Goal: Information Seeking & Learning: Learn about a topic

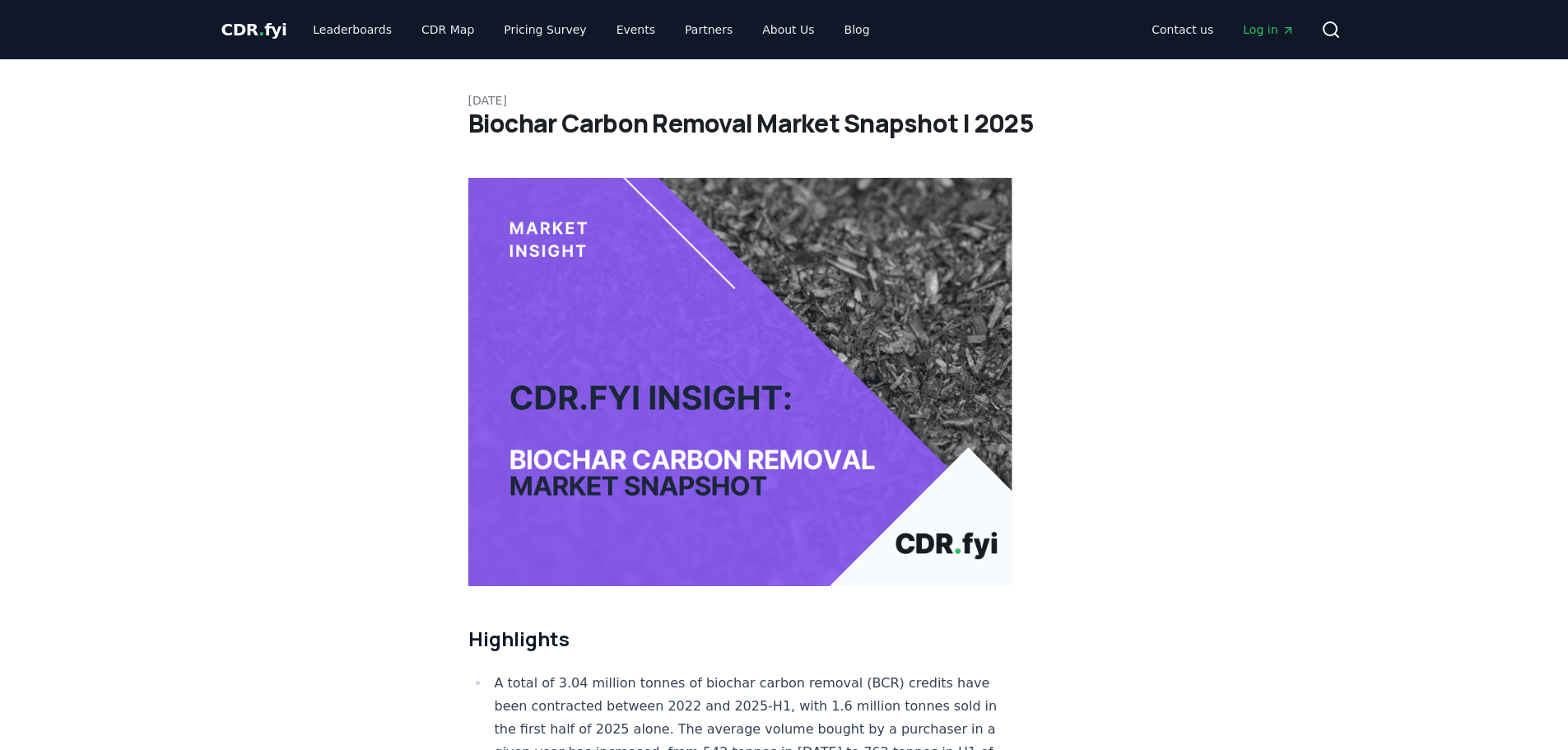
scroll to position [7495, 0]
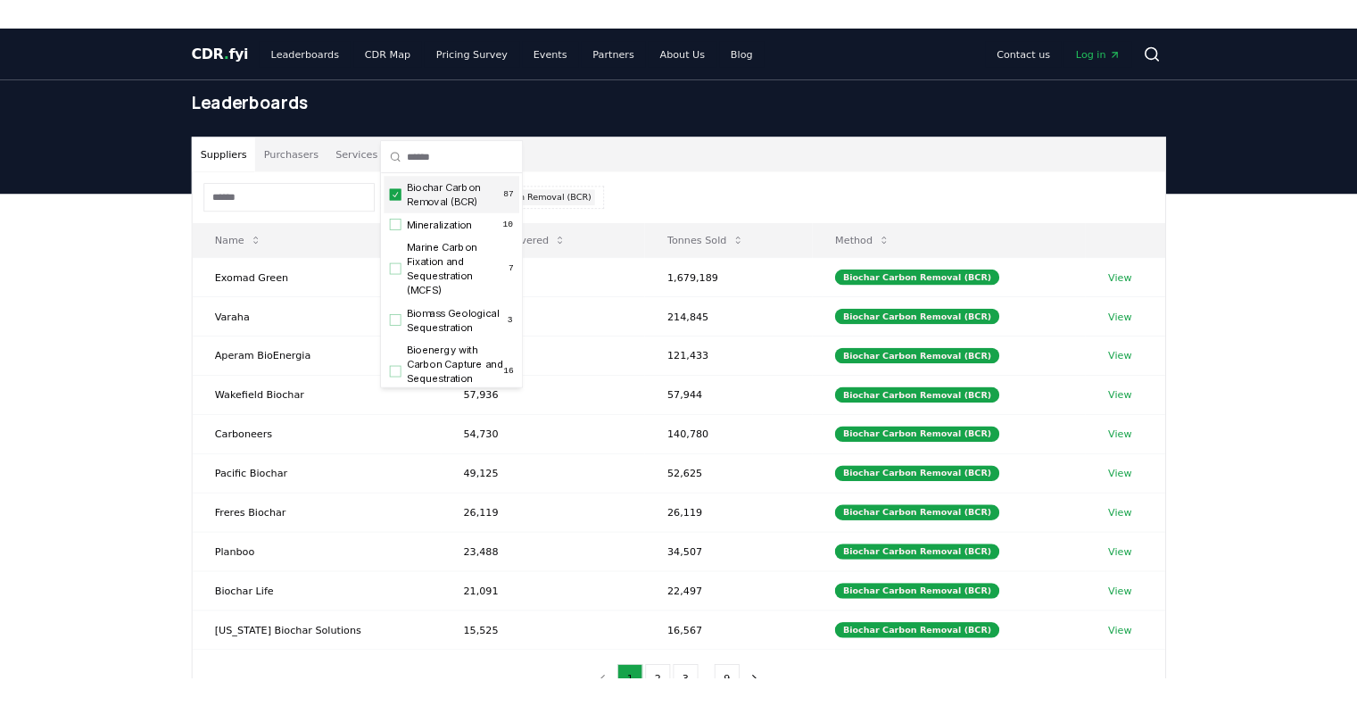
scroll to position [89, 0]
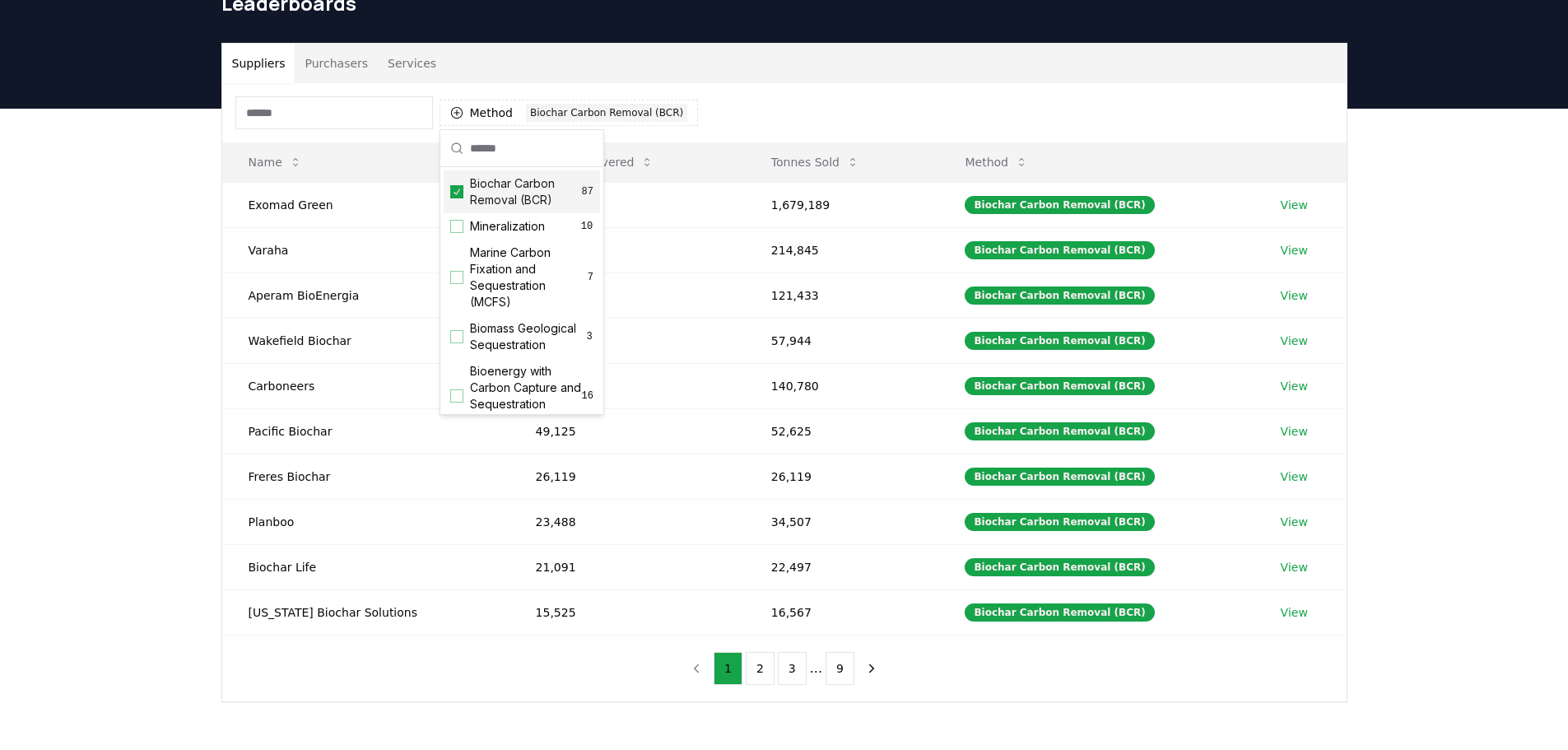
click at [78, 213] on div "Suppliers Purchasers Services Method 1 Biochar Carbon Removal (BCR) Name Tonnes…" at bounding box center [784, 438] width 1568 height 660
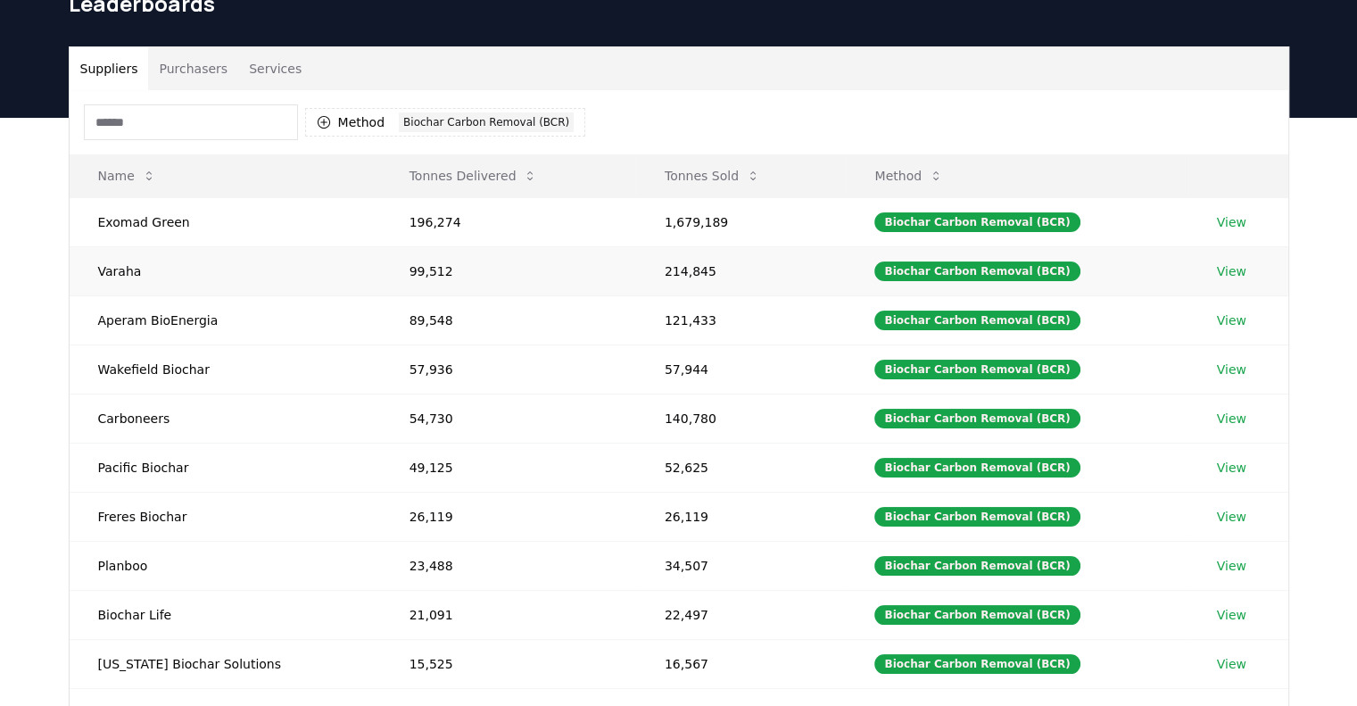
click at [1205, 318] on tbody "Exomad Green 196,274 1,679,189 Biochar Carbon Removal (BCR) View Varaha 99,512 …" at bounding box center [679, 442] width 1219 height 491
click at [1224, 272] on link "View" at bounding box center [1231, 271] width 29 height 18
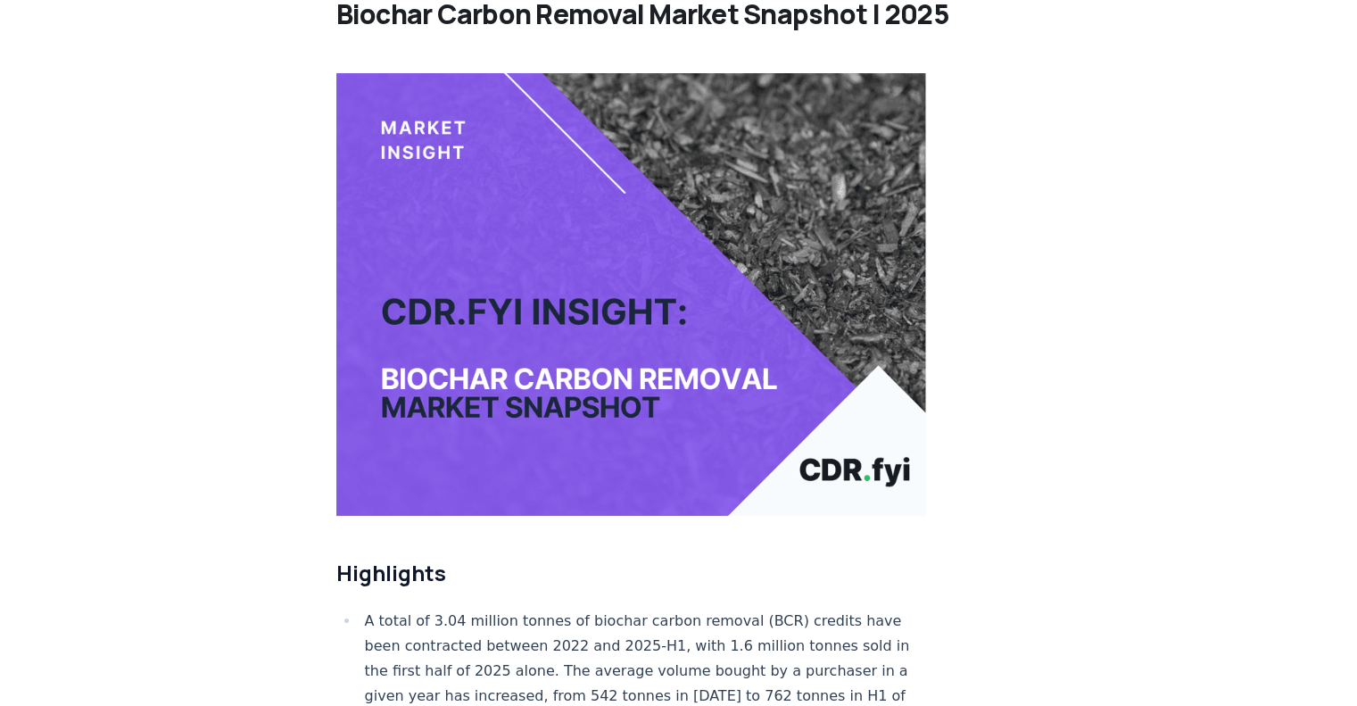
scroll to position [357, 0]
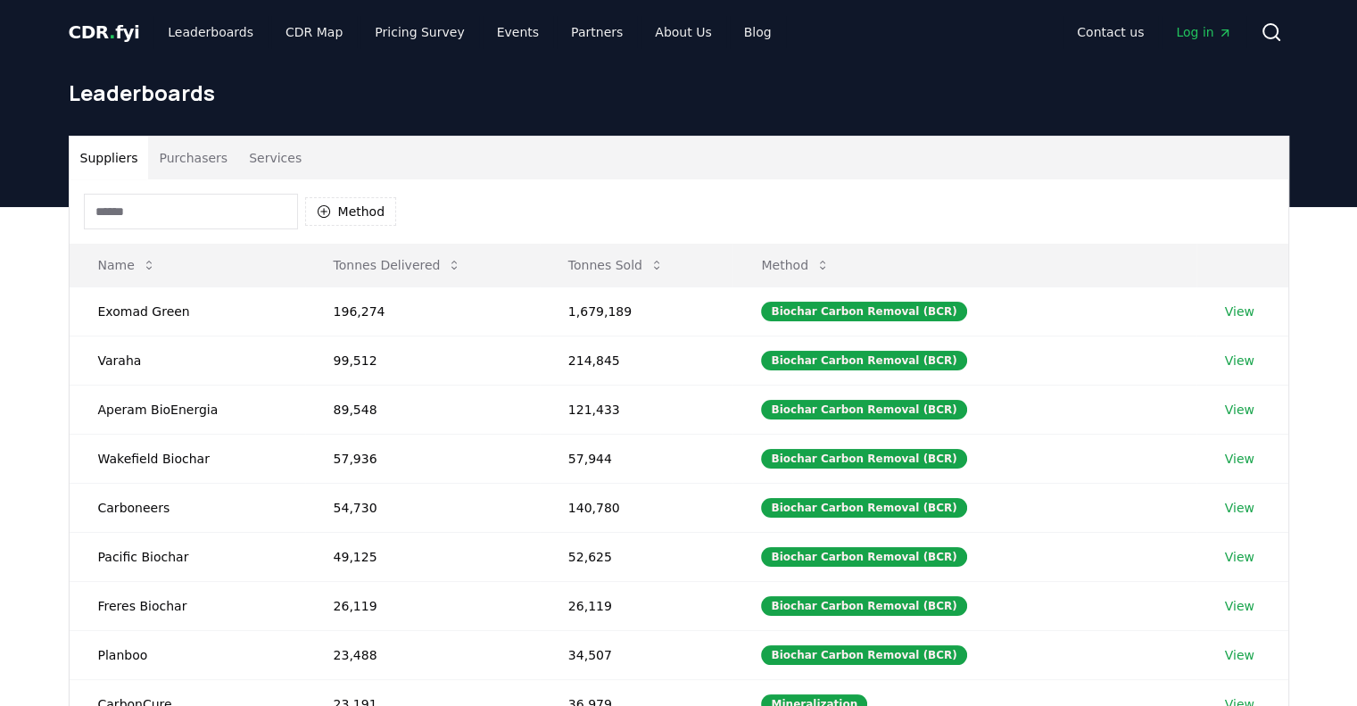
drag, startPoint x: 1224, startPoint y: 265, endPoint x: 1046, endPoint y: 166, distance: 203.4
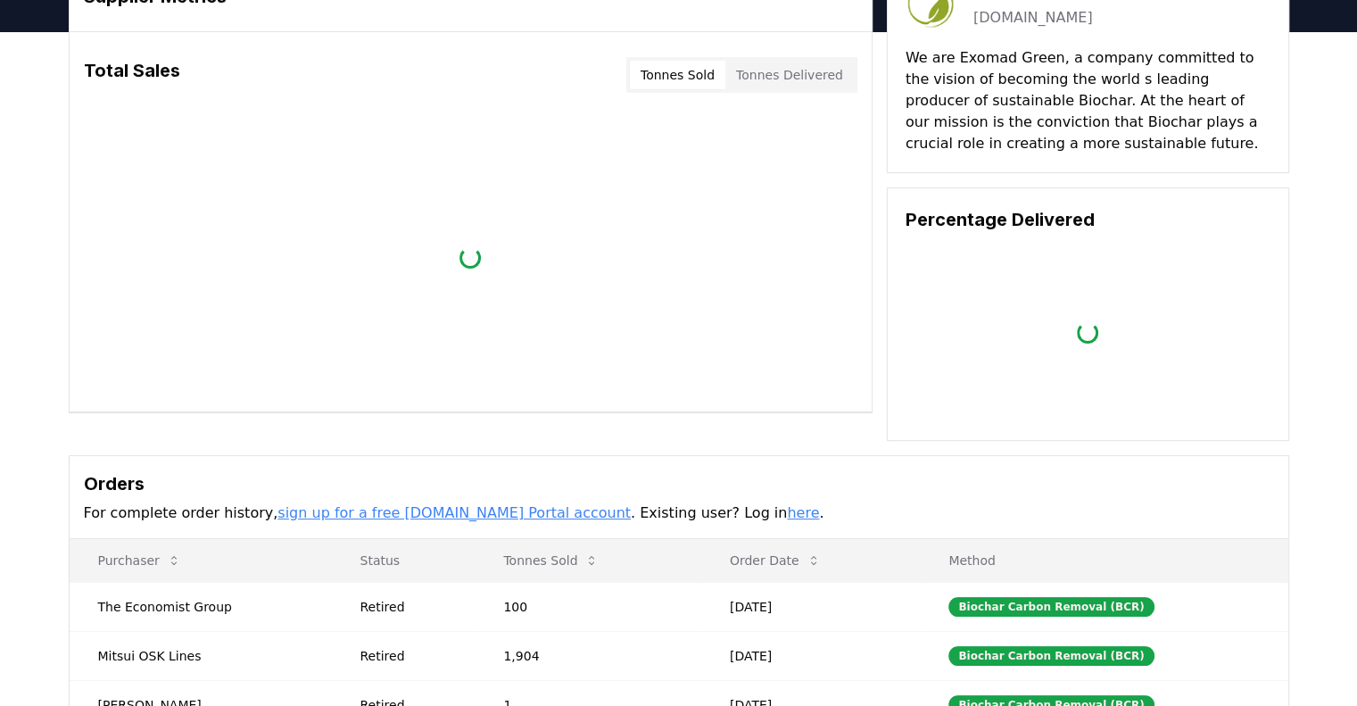
scroll to position [268, 0]
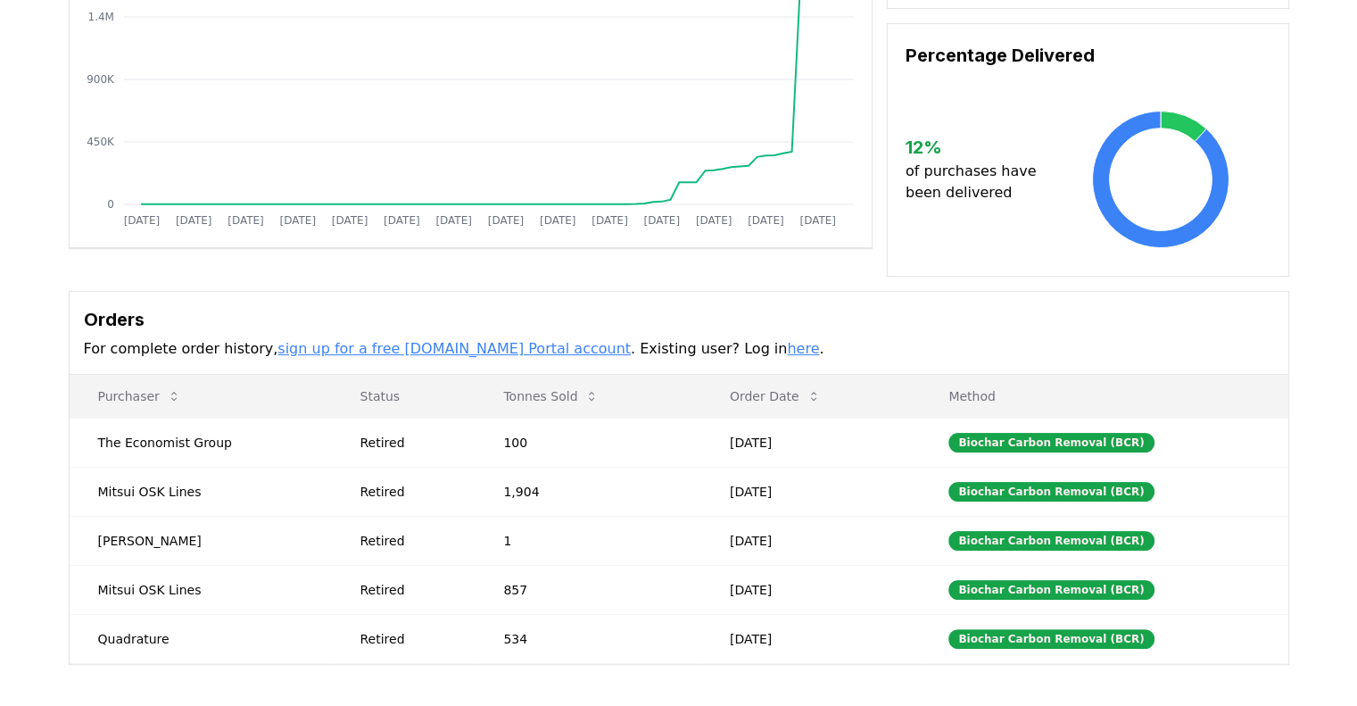
click at [484, 352] on link "sign up for a free CDR.fyi Portal account" at bounding box center [454, 348] width 353 height 17
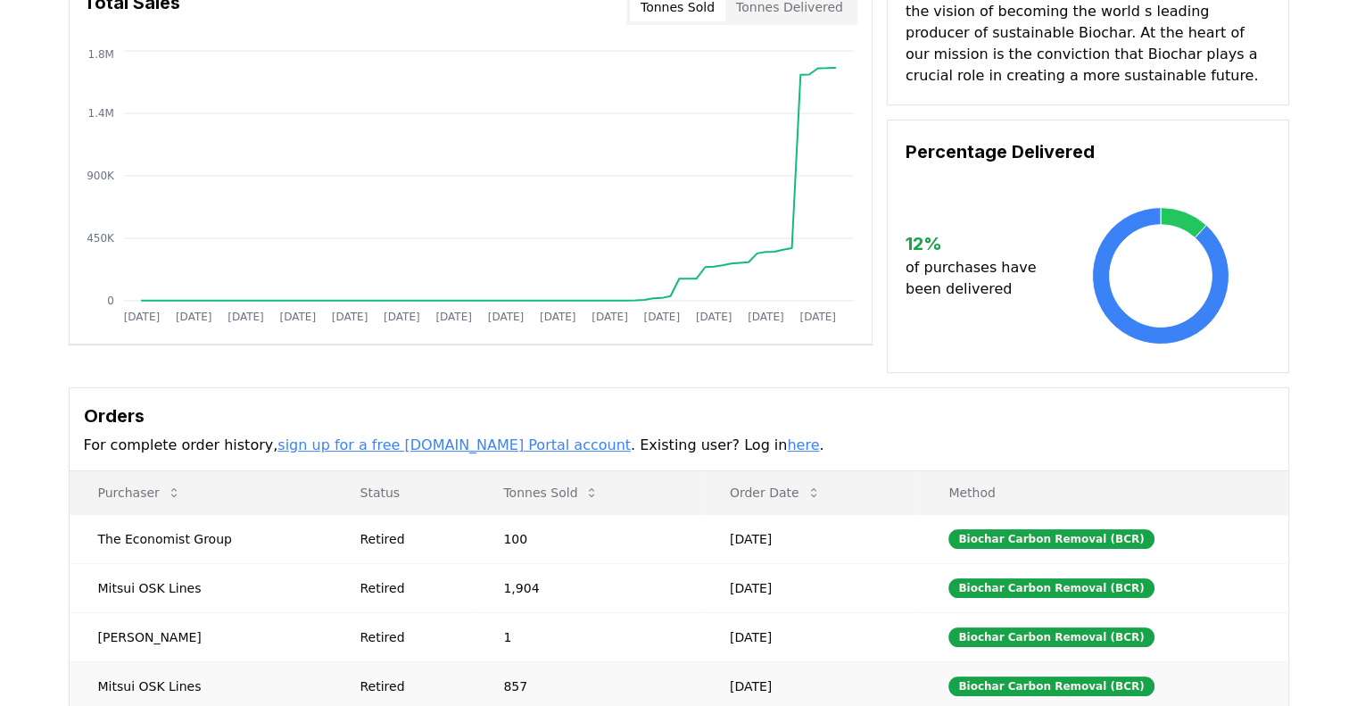
scroll to position [0, 0]
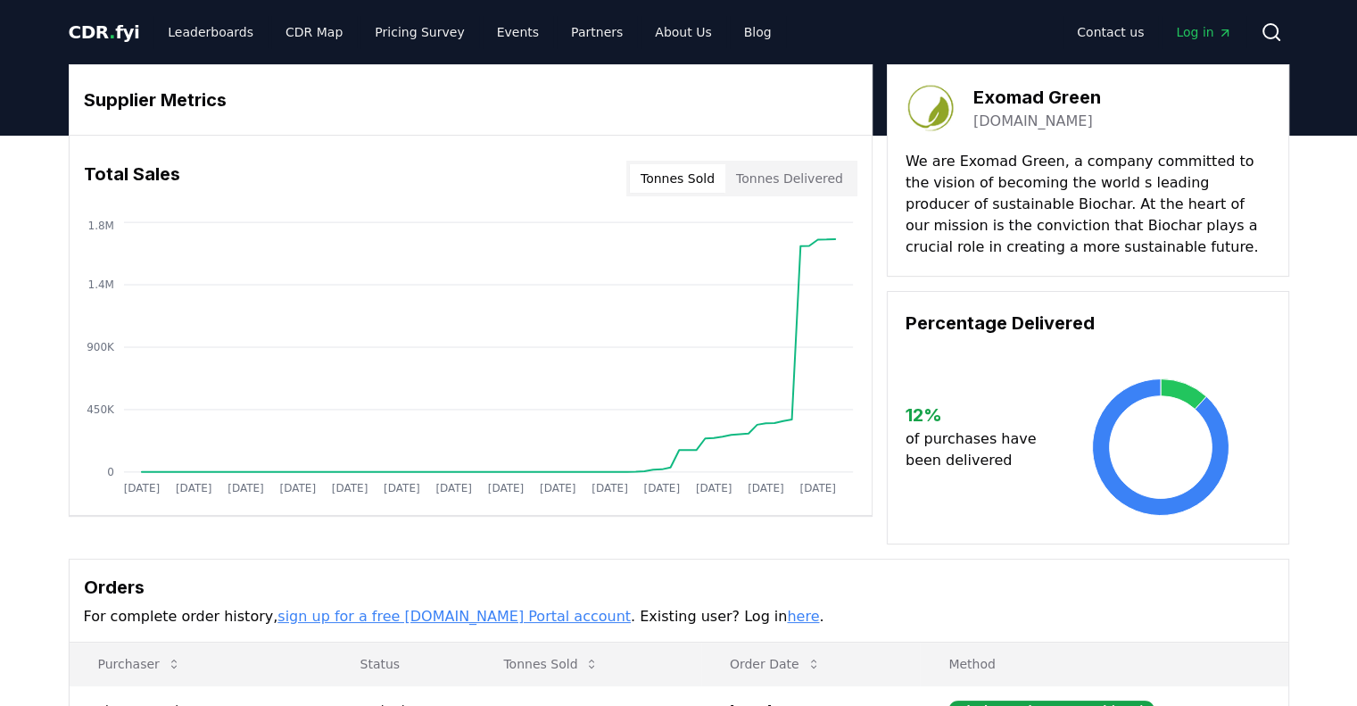
click at [771, 176] on button "Tonnes Delivered" at bounding box center [790, 178] width 129 height 29
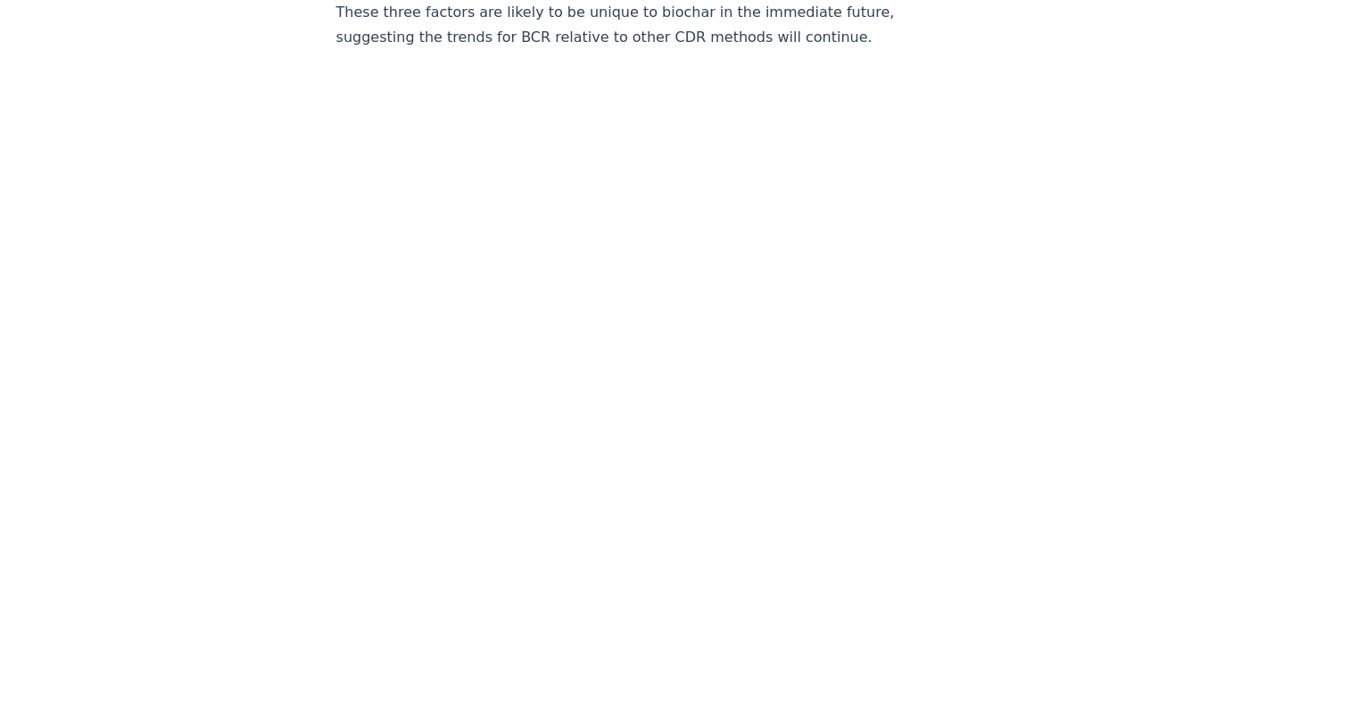
scroll to position [2767, 0]
